Goal: Download file/media

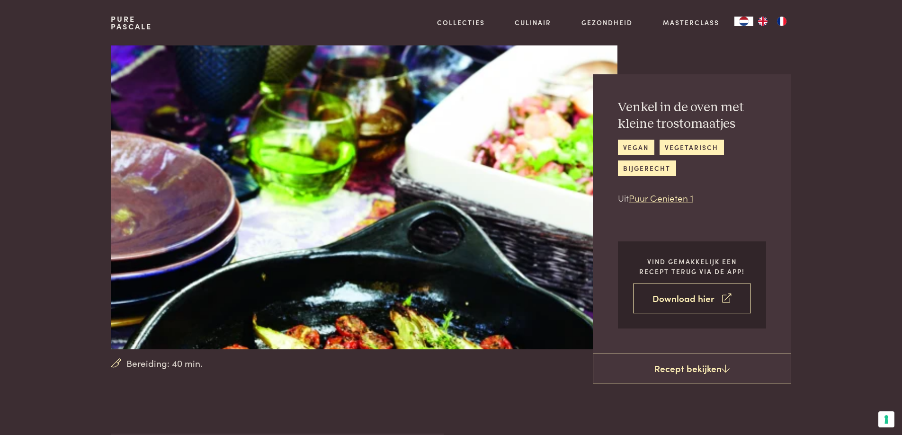
click at [687, 297] on link "Download hier" at bounding box center [692, 299] width 118 height 30
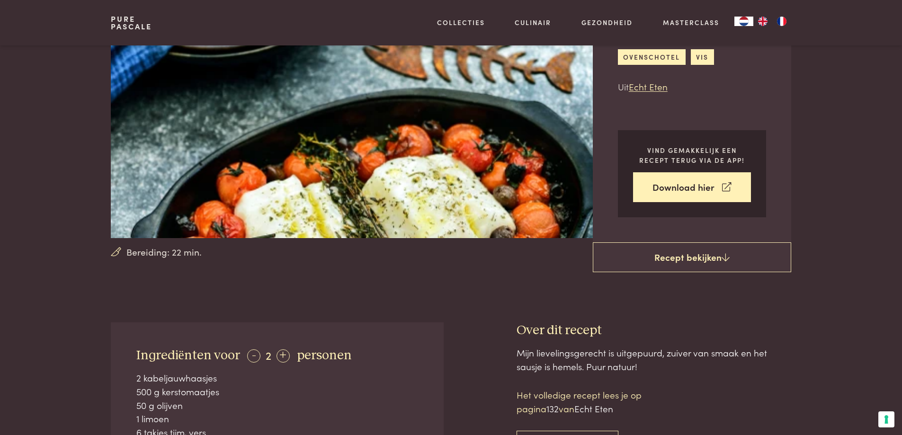
scroll to position [95, 0]
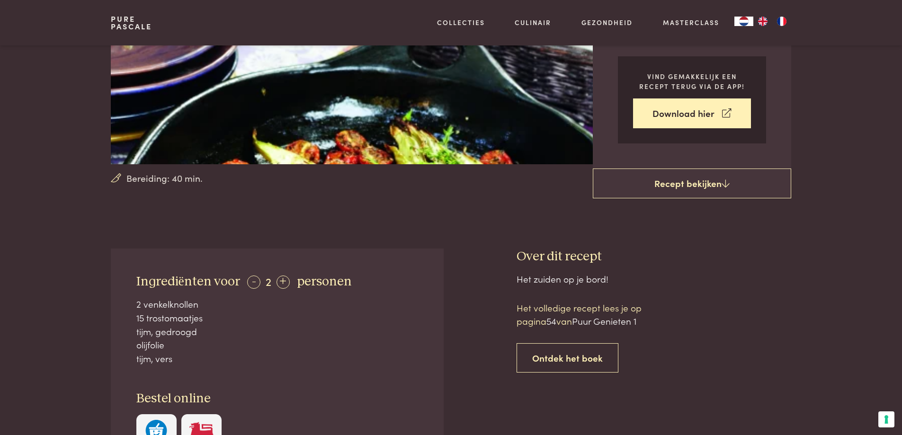
scroll to position [47, 0]
